Goal: Task Accomplishment & Management: Manage account settings

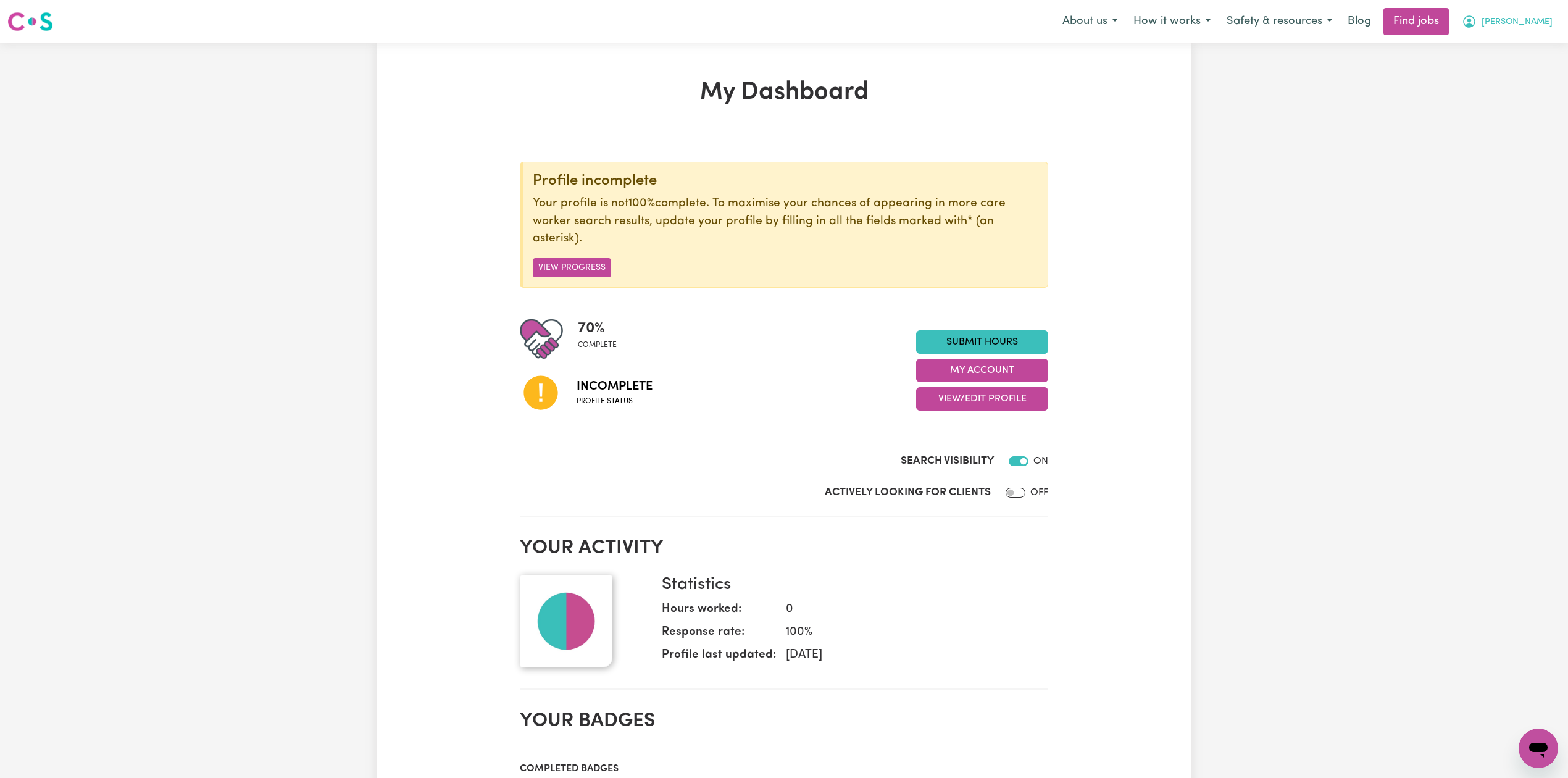
click at [1541, 21] on span "[PERSON_NAME]" at bounding box center [1517, 22] width 71 height 14
click at [1524, 94] on link "Logout" at bounding box center [1511, 94] width 98 height 23
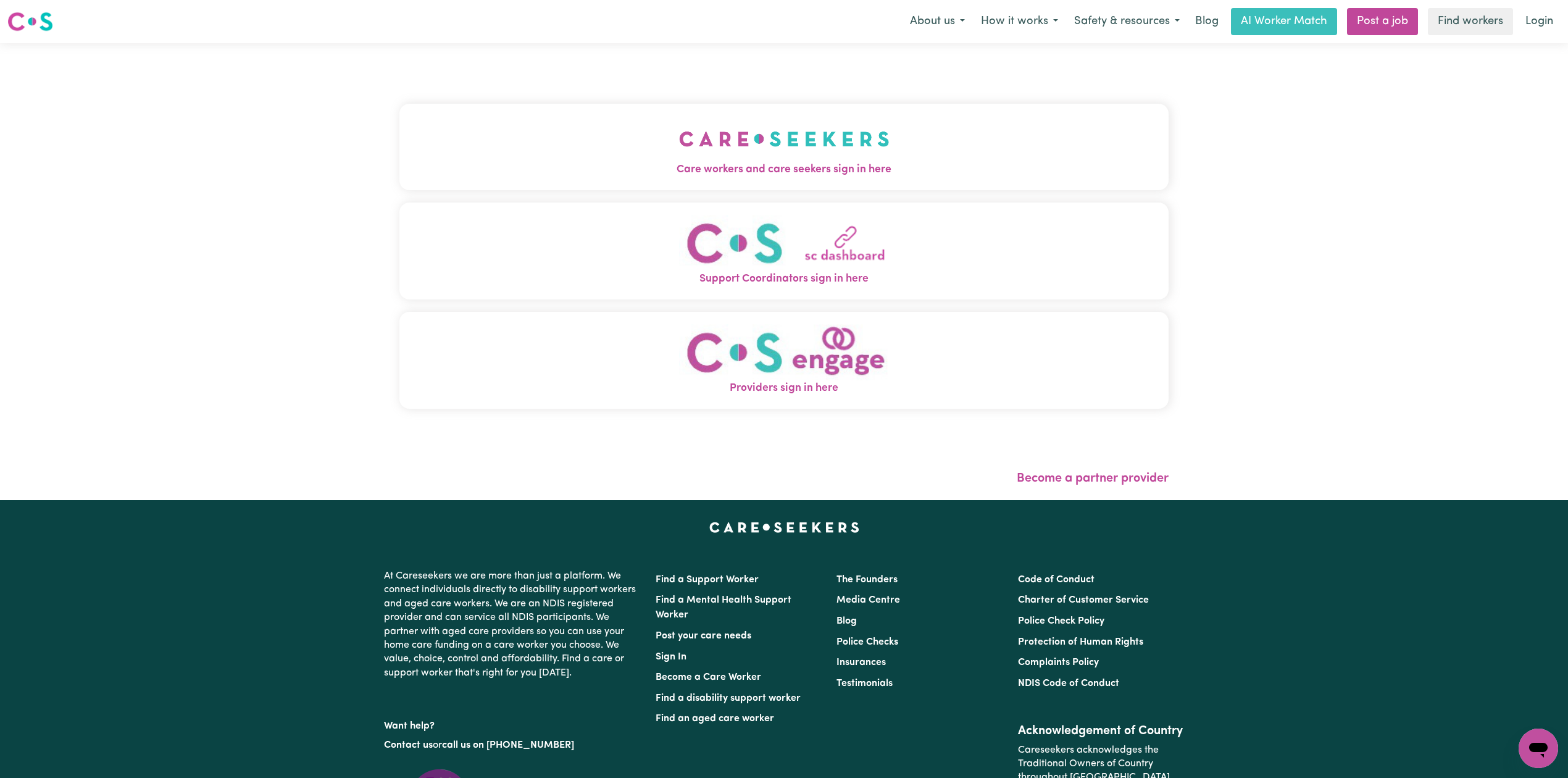
click at [500, 53] on div "Care workers and care seekers sign in here Support Coordinators sign in here Pr…" at bounding box center [783, 272] width 784 height 457
click at [518, 128] on button "Care workers and care seekers sign in here" at bounding box center [784, 146] width 769 height 86
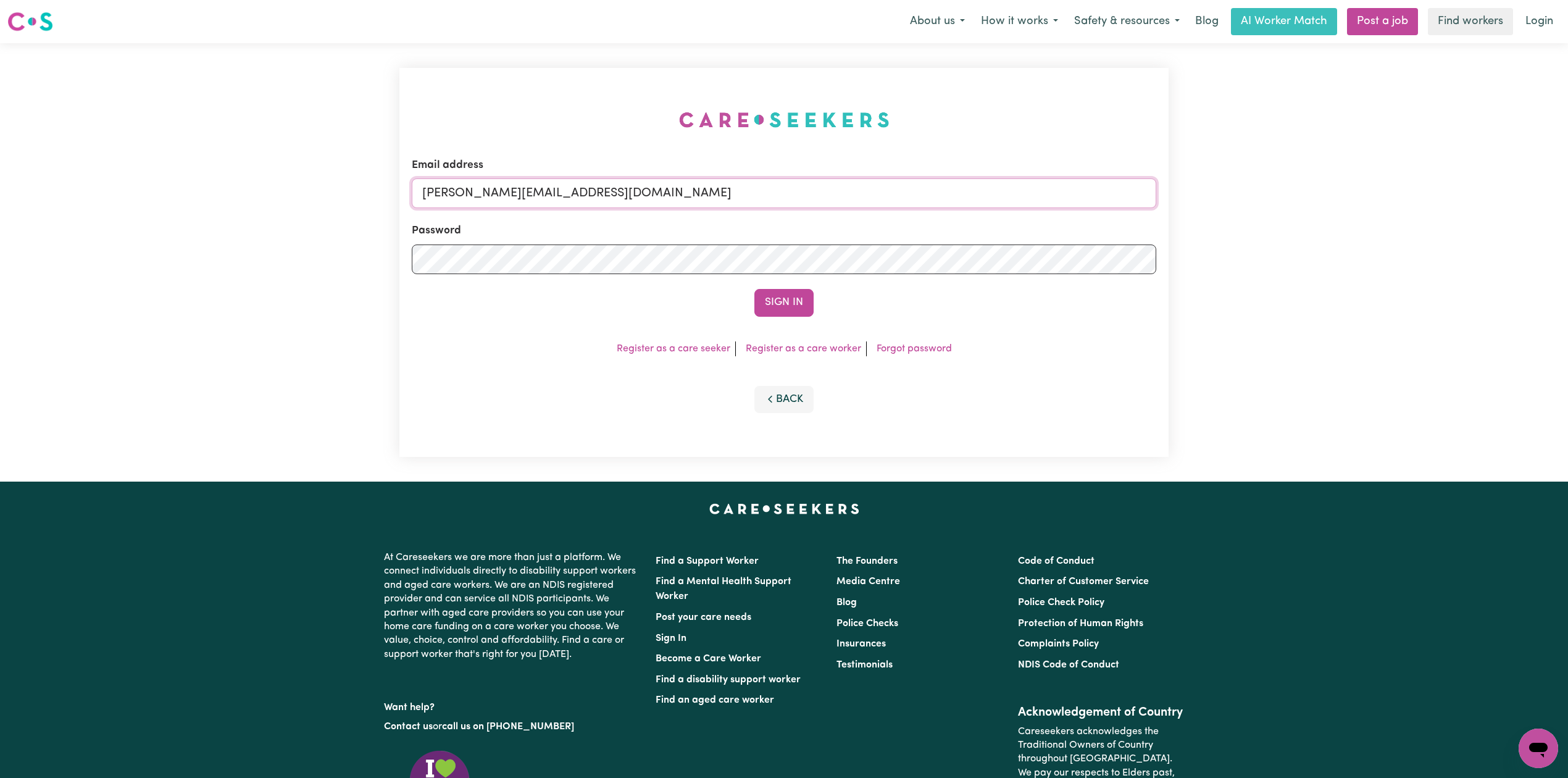
click at [593, 186] on input "[PERSON_NAME][EMAIL_ADDRESS][DOMAIN_NAME]" at bounding box center [784, 193] width 744 height 30
drag, startPoint x: 486, startPoint y: 189, endPoint x: 840, endPoint y: 238, distance: 357.4
click at [866, 225] on form "Email address Superuser~[EMAIL_ADDRESS][DOMAIN_NAME] Password Sign In" at bounding box center [784, 237] width 744 height 159
type input "Superuser~[EMAIL_ADDRESS][DOMAIN_NAME]"
click at [776, 304] on button "Sign In" at bounding box center [783, 303] width 59 height 27
